Goal: Task Accomplishment & Management: Manage account settings

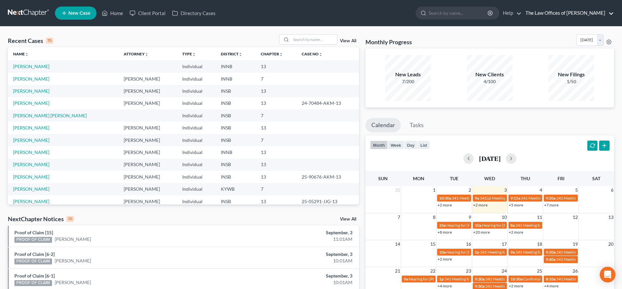
click at [582, 10] on link "The Law Offices of [PERSON_NAME]" at bounding box center [569, 13] width 92 height 12
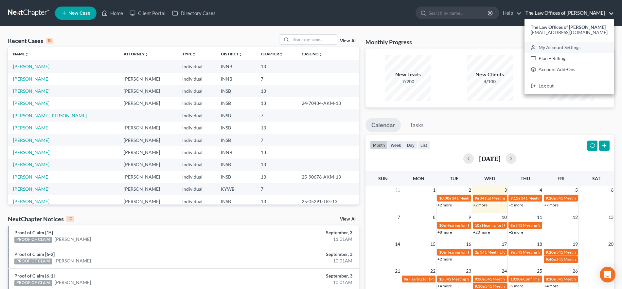
click at [572, 46] on link "My Account Settings" at bounding box center [569, 47] width 89 height 11
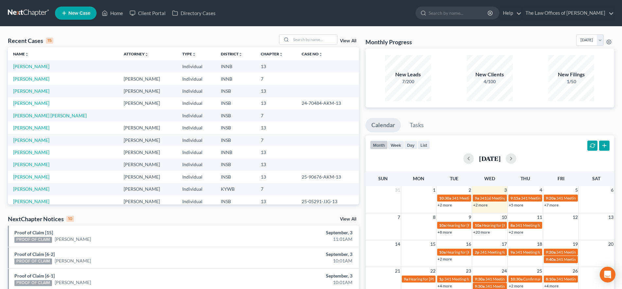
select select "23"
select select "15"
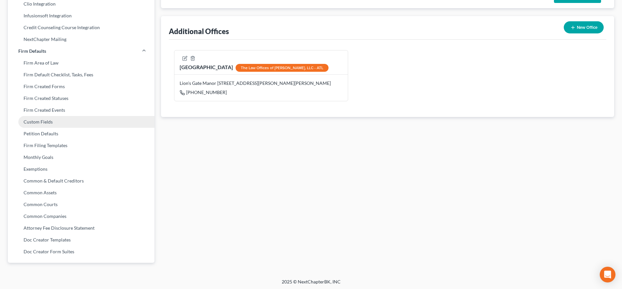
scroll to position [208, 0]
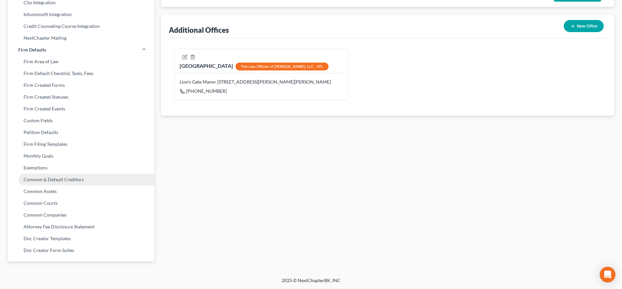
click at [54, 177] on link "Common & Default Creditors" at bounding box center [81, 180] width 147 height 12
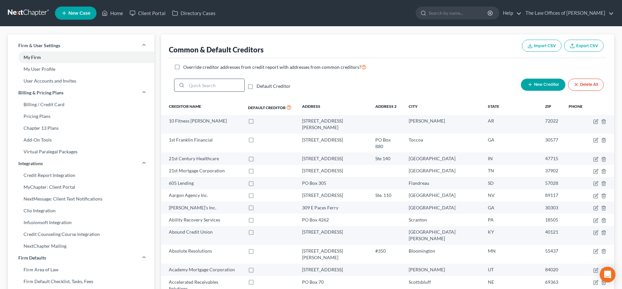
click at [197, 86] on input "search" at bounding box center [216, 85] width 58 height 12
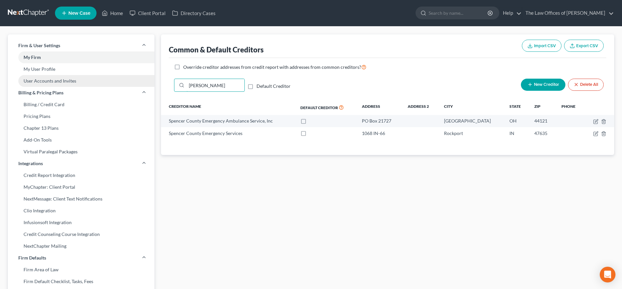
type input "[PERSON_NAME]"
drag, startPoint x: 215, startPoint y: 86, endPoint x: 186, endPoint y: 85, distance: 29.5
click at [183, 84] on div "[PERSON_NAME]" at bounding box center [209, 85] width 71 height 13
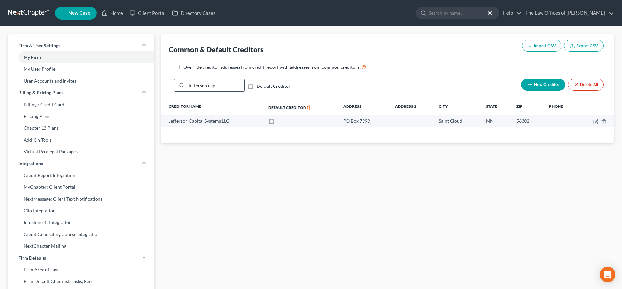
click at [230, 88] on input "jefferson cap" at bounding box center [216, 85] width 58 height 12
drag, startPoint x: 202, startPoint y: 84, endPoint x: 176, endPoint y: 84, distance: 26.2
click at [176, 84] on div "jefferson cap" at bounding box center [209, 85] width 71 height 13
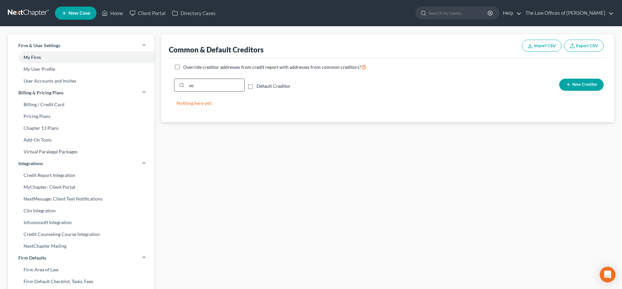
type input "v"
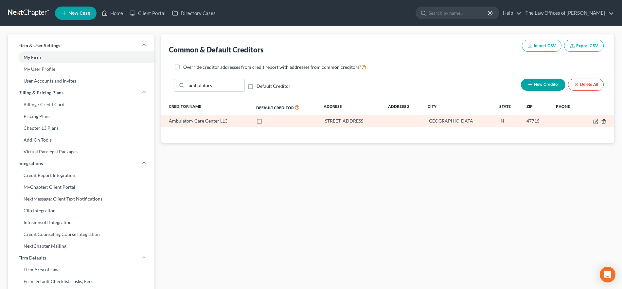
click at [605, 120] on icon "button" at bounding box center [603, 121] width 3 height 4
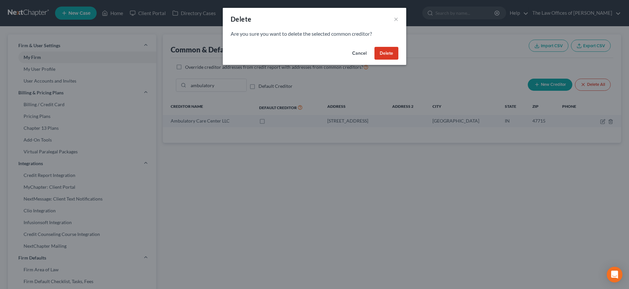
click at [382, 51] on button "Delete" at bounding box center [386, 53] width 24 height 13
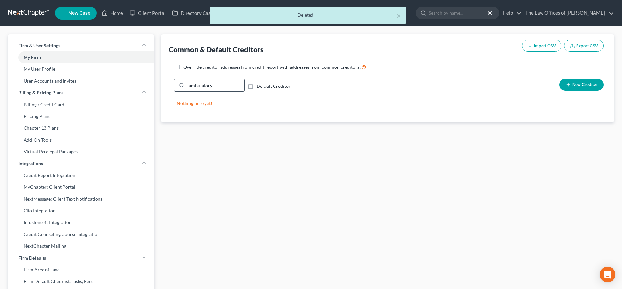
click at [228, 91] on input "ambulatory" at bounding box center [216, 85] width 58 height 12
drag, startPoint x: 169, startPoint y: 87, endPoint x: 160, endPoint y: 87, distance: 9.2
click at [160, 87] on div "Common & Default Creditors Import CSV Export CSV Override creditor addresses fr…" at bounding box center [388, 255] width 460 height 443
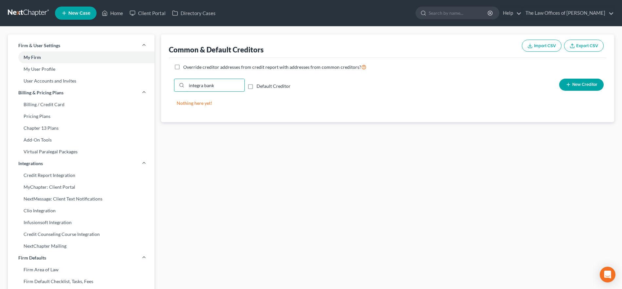
drag, startPoint x: 217, startPoint y: 83, endPoint x: 171, endPoint y: 84, distance: 45.9
click at [171, 84] on div "integra bank Default Creditor New Creditor" at bounding box center [388, 88] width 438 height 24
drag, startPoint x: 217, startPoint y: 85, endPoint x: 188, endPoint y: 86, distance: 28.8
click at [188, 86] on input "st joseph's" at bounding box center [216, 85] width 58 height 12
drag, startPoint x: 233, startPoint y: 86, endPoint x: 173, endPoint y: 85, distance: 60.3
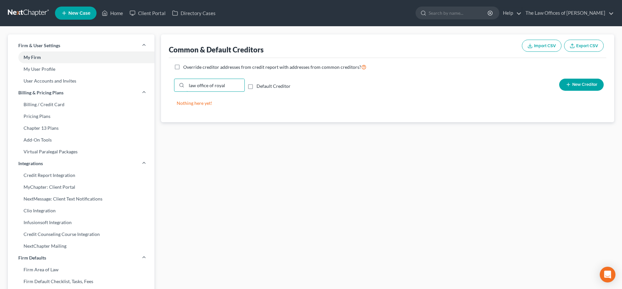
click at [173, 85] on div "law office of royal Default Creditor New Creditor" at bounding box center [388, 88] width 438 height 24
drag, startPoint x: 223, startPoint y: 87, endPoint x: 176, endPoint y: 87, distance: 46.5
click at [176, 87] on div "[PERSON_NAME]" at bounding box center [209, 85] width 71 height 13
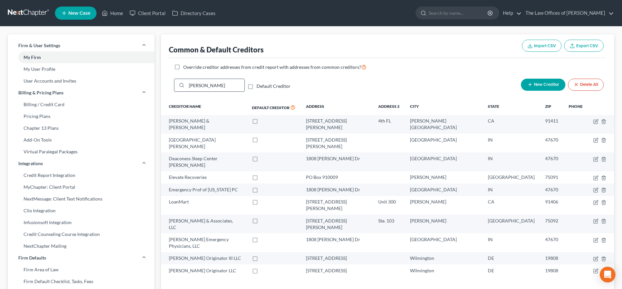
drag, startPoint x: 211, startPoint y: 89, endPoint x: 184, endPoint y: 89, distance: 26.5
click at [184, 89] on div "[PERSON_NAME]" at bounding box center [209, 85] width 71 height 13
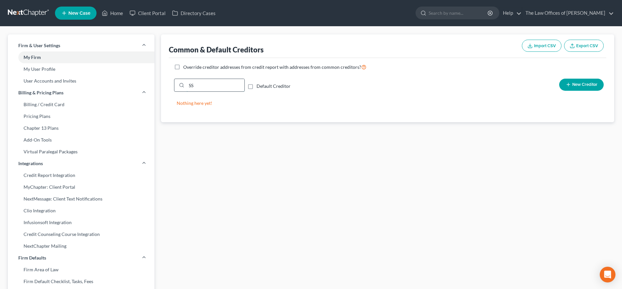
type input "S"
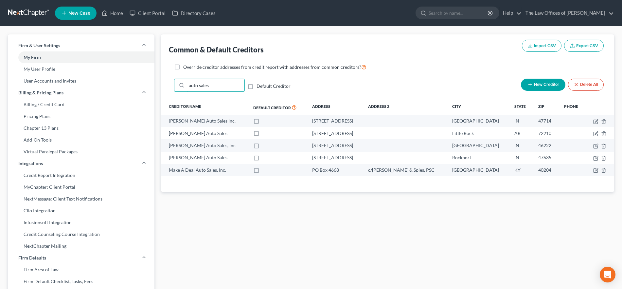
drag, startPoint x: 227, startPoint y: 89, endPoint x: 172, endPoint y: 85, distance: 55.1
click at [172, 85] on div "auto sales Default Creditor New Creditor Delete All" at bounding box center [388, 88] width 438 height 24
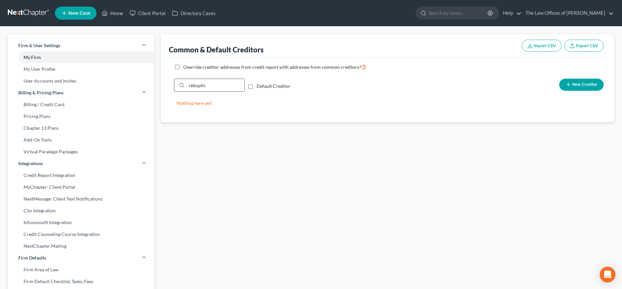
click at [195, 85] on input "rebuplic" at bounding box center [216, 85] width 58 height 12
click at [217, 85] on input "repubic" at bounding box center [216, 85] width 58 height 12
click at [206, 85] on input "repubic" at bounding box center [216, 85] width 58 height 12
drag, startPoint x: 208, startPoint y: 85, endPoint x: 166, endPoint y: 85, distance: 41.9
click at [166, 85] on div "Common & Default Creditors Import CSV Export CSV Override creditor addresses fr…" at bounding box center [387, 78] width 453 height 88
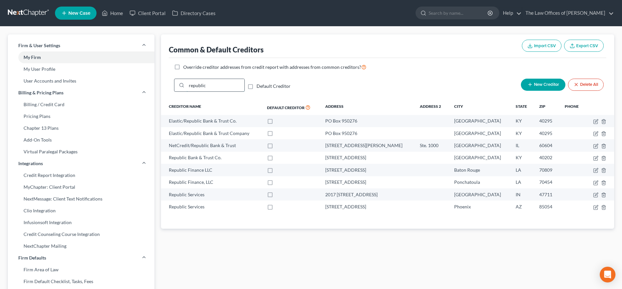
drag, startPoint x: 217, startPoint y: 84, endPoint x: 189, endPoint y: 84, distance: 28.5
click at [189, 84] on input "republic" at bounding box center [216, 85] width 58 height 12
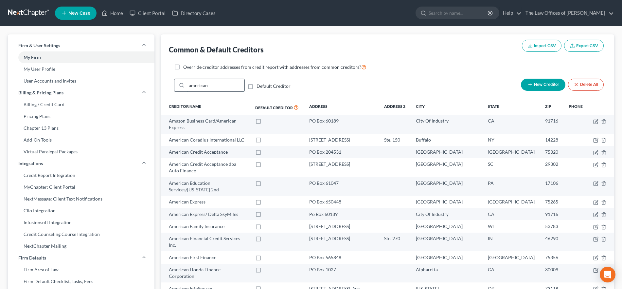
click at [231, 86] on input "american" at bounding box center [216, 85] width 58 height 12
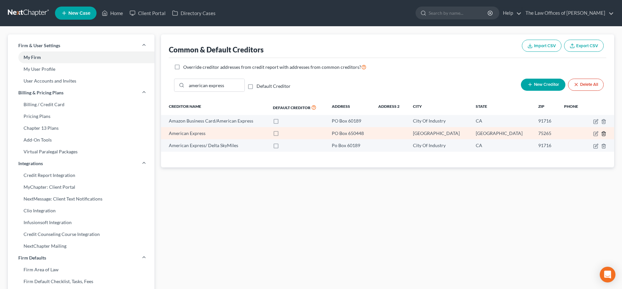
click at [602, 132] on icon "button" at bounding box center [603, 133] width 5 height 5
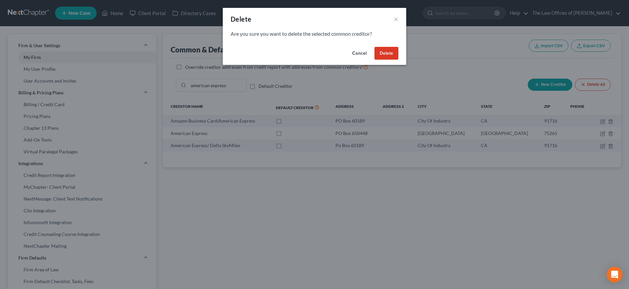
click at [391, 53] on button "Delete" at bounding box center [386, 53] width 24 height 13
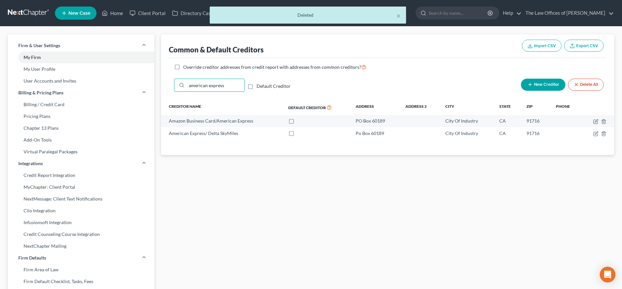
drag, startPoint x: 227, startPoint y: 83, endPoint x: 159, endPoint y: 83, distance: 67.8
click at [159, 83] on div "Common & Default Creditors Import CSV Export CSV Override creditor addresses fr…" at bounding box center [388, 255] width 460 height 443
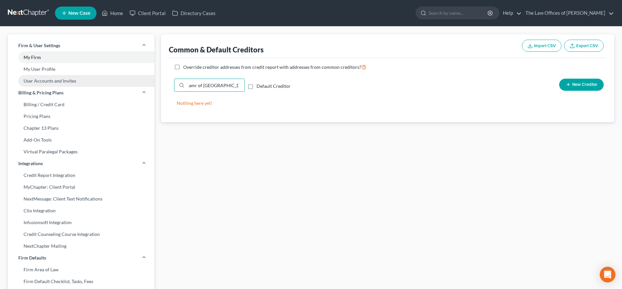
drag, startPoint x: 229, startPoint y: 86, endPoint x: 154, endPoint y: 81, distance: 75.1
click at [154, 81] on div "Firm & User Settings My Firm My User Profile User Accounts and Invites Billing …" at bounding box center [311, 255] width 613 height 443
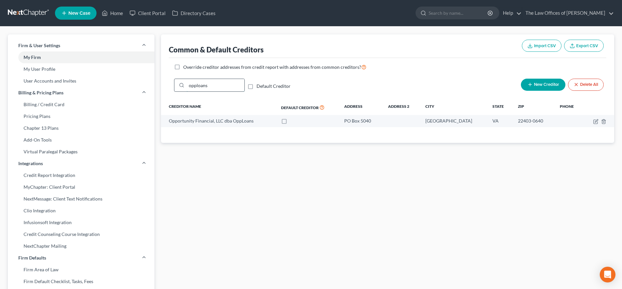
drag, startPoint x: 223, startPoint y: 84, endPoint x: 187, endPoint y: 87, distance: 36.8
click at [187, 87] on input "opploans" at bounding box center [216, 85] width 58 height 12
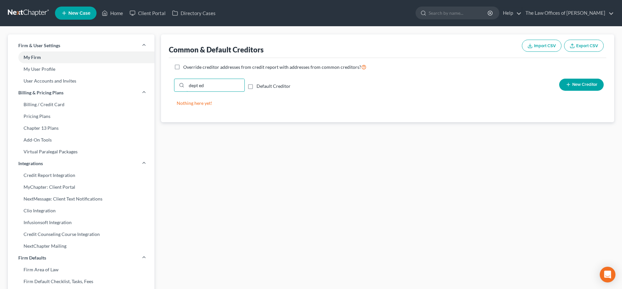
drag, startPoint x: 204, startPoint y: 83, endPoint x: 173, endPoint y: 83, distance: 31.8
click at [173, 83] on div "dept ed Default Creditor New Creditor" at bounding box center [388, 88] width 438 height 24
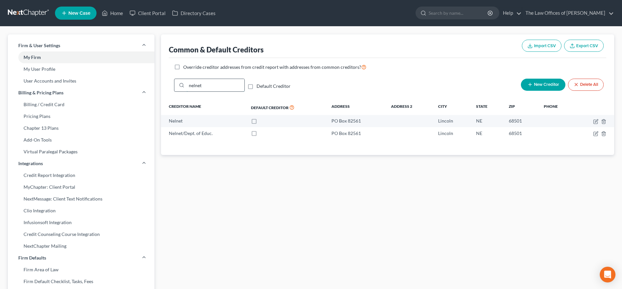
drag, startPoint x: 215, startPoint y: 84, endPoint x: 178, endPoint y: 85, distance: 36.4
click at [178, 85] on div "nelnet" at bounding box center [209, 85] width 71 height 13
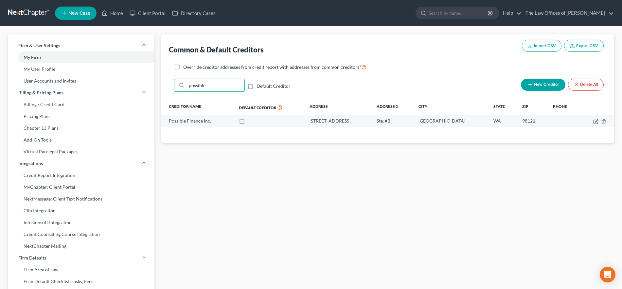
drag, startPoint x: 230, startPoint y: 88, endPoint x: 168, endPoint y: 88, distance: 62.2
click at [168, 88] on div "Common & Default Creditors Import CSV Export CSV Override creditor addresses fr…" at bounding box center [387, 88] width 453 height 108
drag, startPoint x: 208, startPoint y: 84, endPoint x: 183, endPoint y: 86, distance: 25.0
click at [183, 86] on div "affirm" at bounding box center [209, 85] width 71 height 13
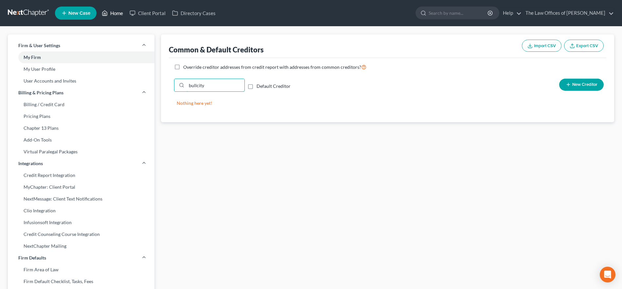
type input "bullcity"
click at [112, 8] on link "Home" at bounding box center [113, 13] width 28 height 12
